Goal: Task Accomplishment & Management: Use online tool/utility

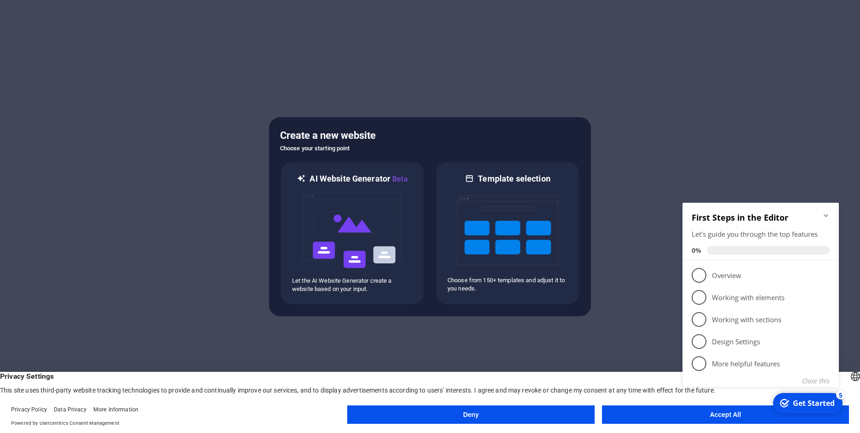
click at [542, 411] on button "Deny" at bounding box center [470, 415] width 247 height 18
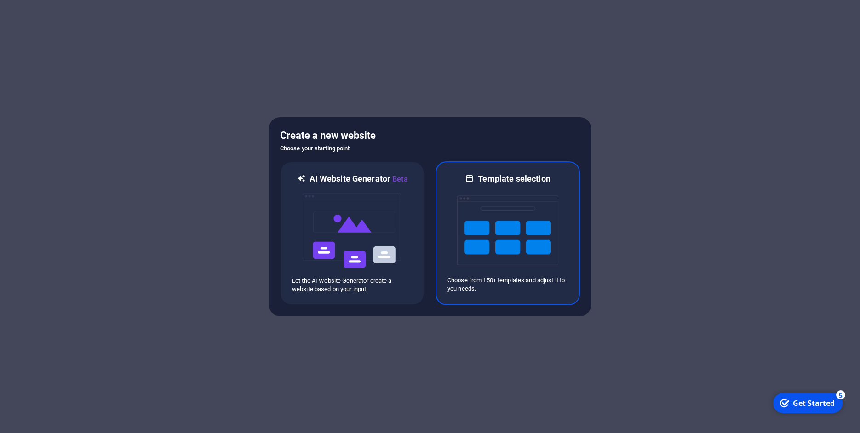
click at [491, 217] on img at bounding box center [507, 230] width 101 height 92
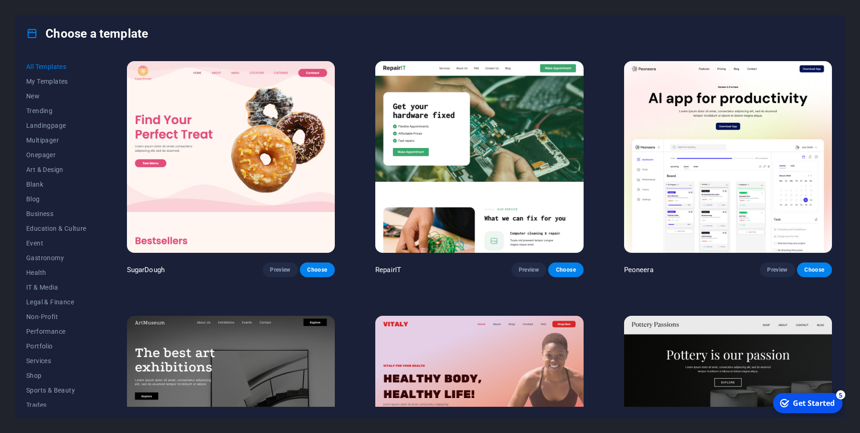
scroll to position [208, 0]
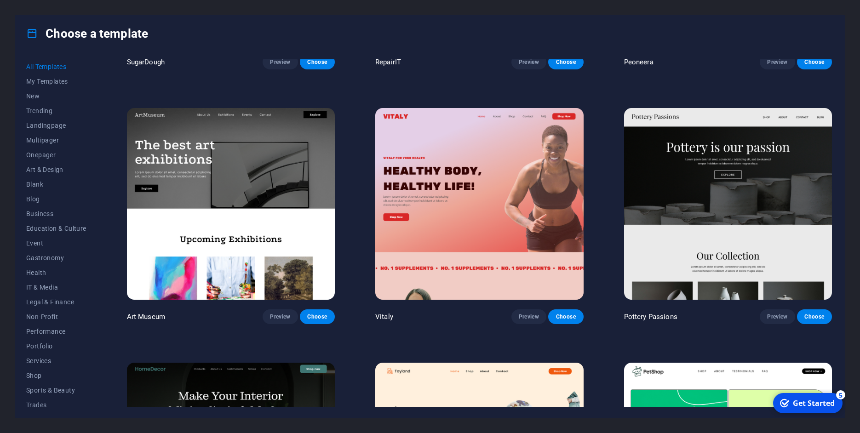
click at [232, 165] on img at bounding box center [231, 204] width 208 height 192
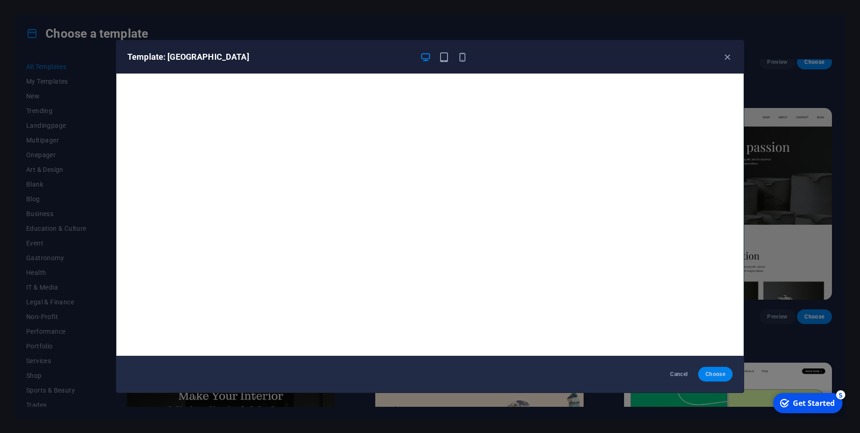
click at [723, 373] on span "Choose" at bounding box center [716, 374] width 20 height 7
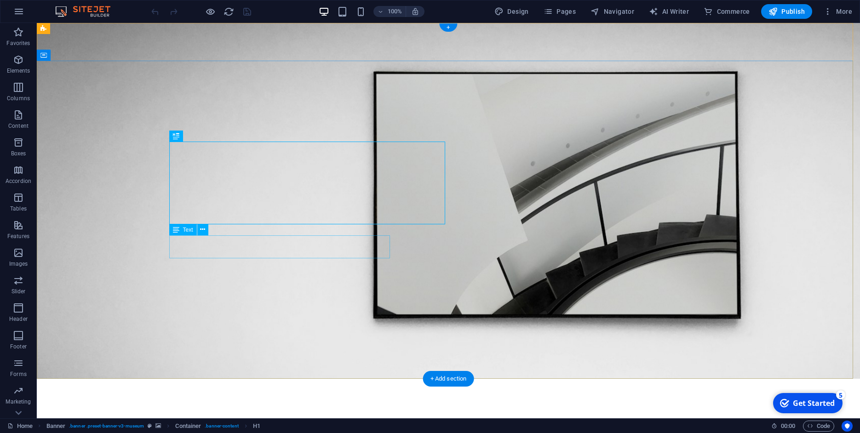
click at [177, 137] on icon at bounding box center [176, 136] width 6 height 11
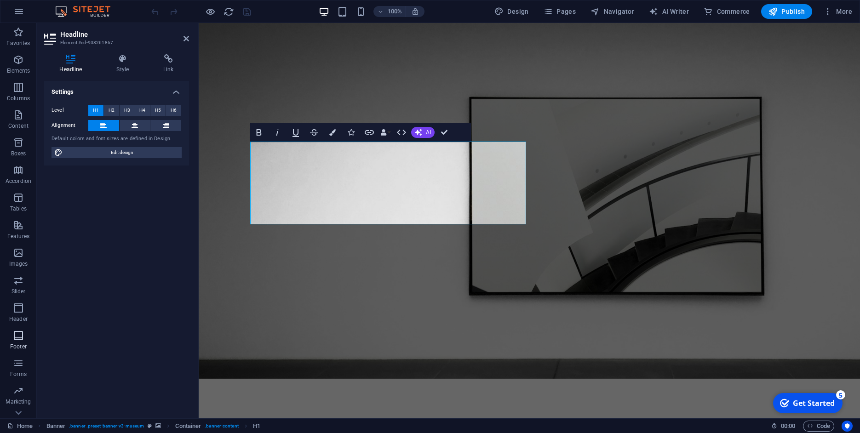
click at [24, 336] on icon "button" at bounding box center [18, 335] width 11 height 11
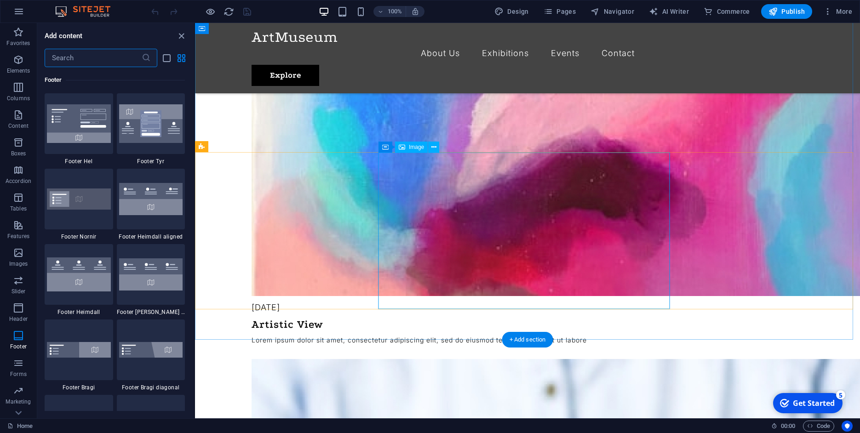
scroll to position [2248, 0]
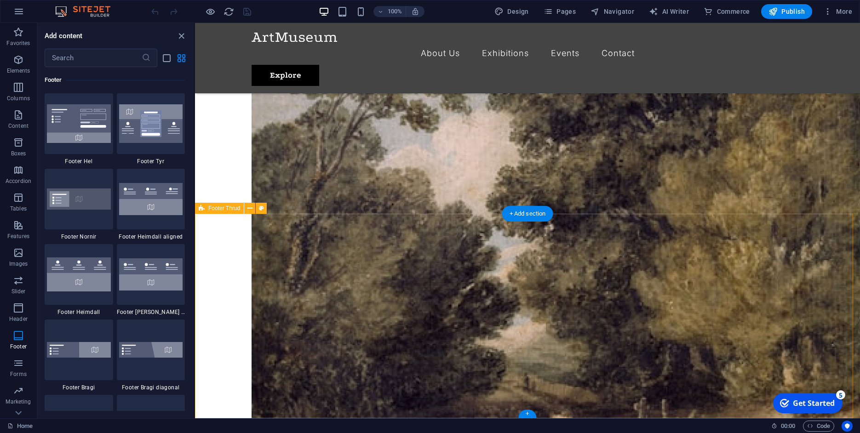
click at [220, 212] on div "Footer Thrud" at bounding box center [219, 208] width 49 height 11
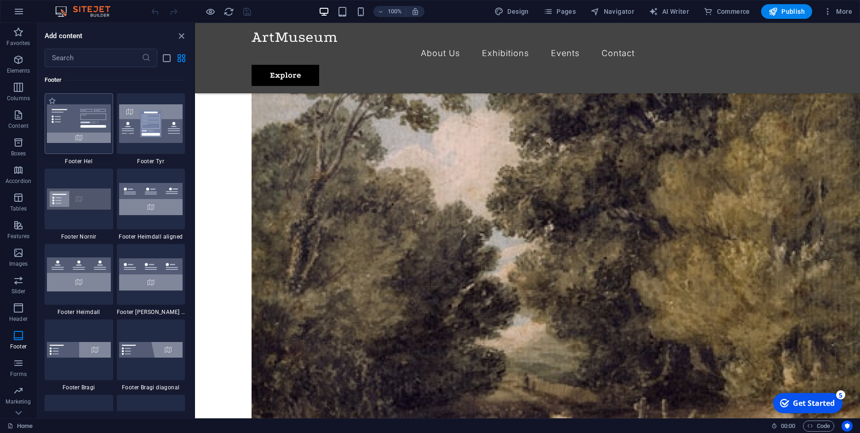
click at [69, 124] on img at bounding box center [79, 123] width 64 height 39
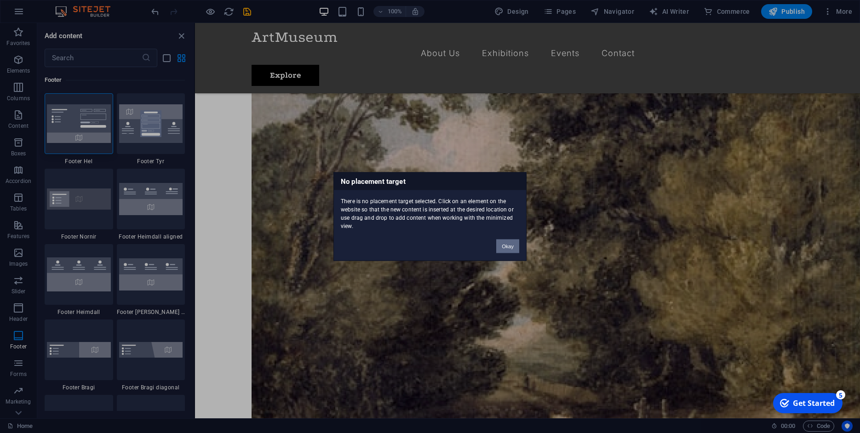
click at [510, 248] on button "Okay" at bounding box center [507, 247] width 23 height 14
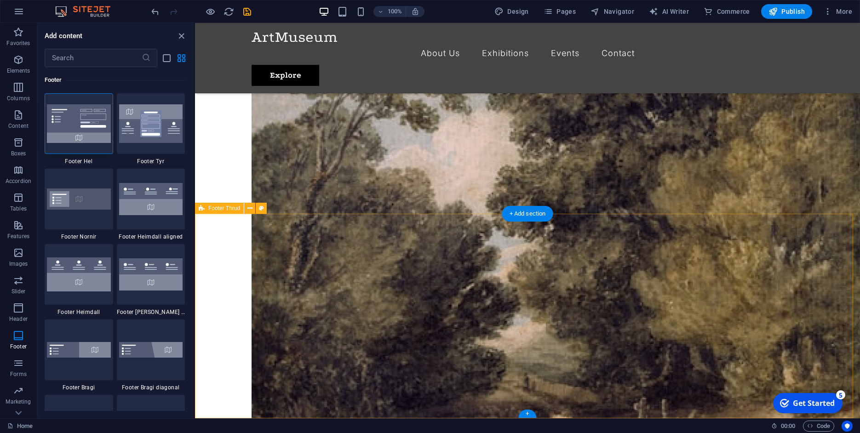
click at [88, 123] on img at bounding box center [79, 123] width 64 height 39
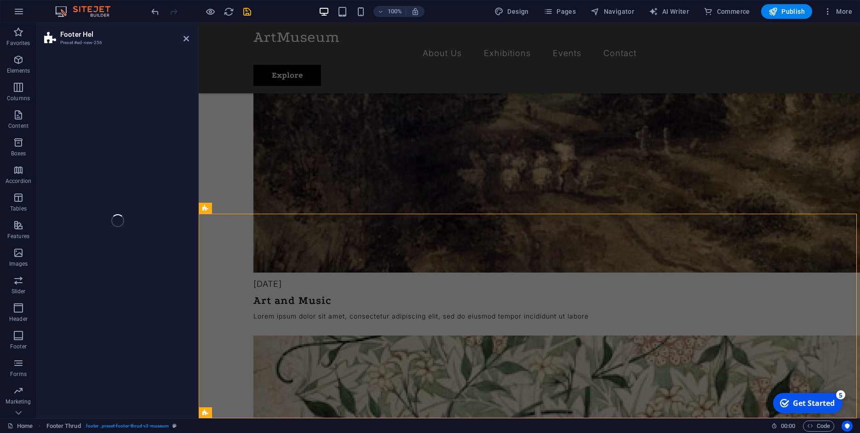
select select "%"
select select "rem"
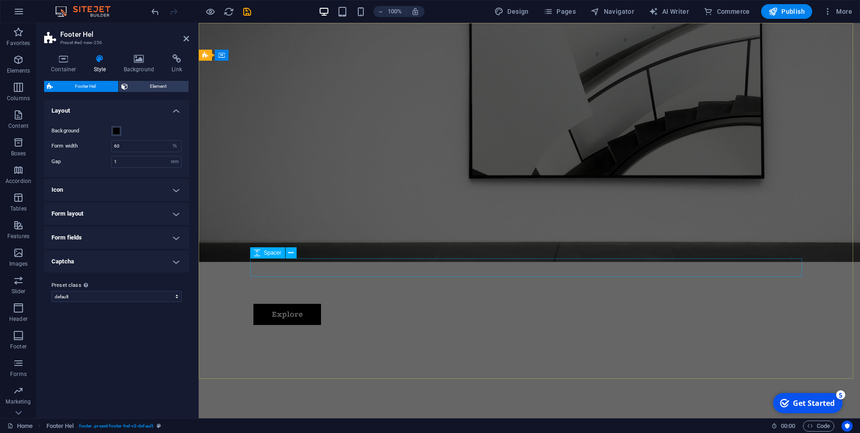
scroll to position [0, 0]
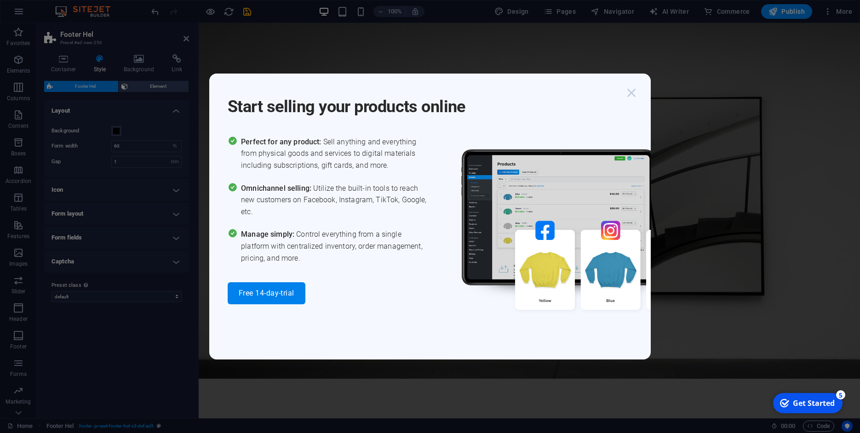
click at [635, 90] on icon "button" at bounding box center [631, 93] width 17 height 17
